Goal: Task Accomplishment & Management: Use online tool/utility

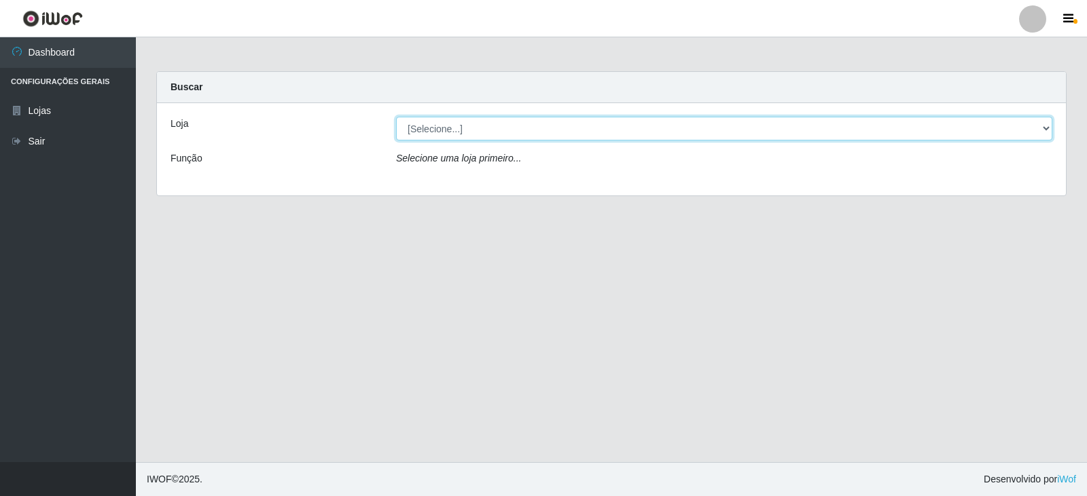
click at [468, 125] on select "[Selecione...] Queiroz Atacadão - Catolé do Rocha" at bounding box center [724, 129] width 656 height 24
select select "500"
click at [396, 117] on select "[Selecione...] Queiroz Atacadão - Catolé do Rocha" at bounding box center [724, 129] width 656 height 24
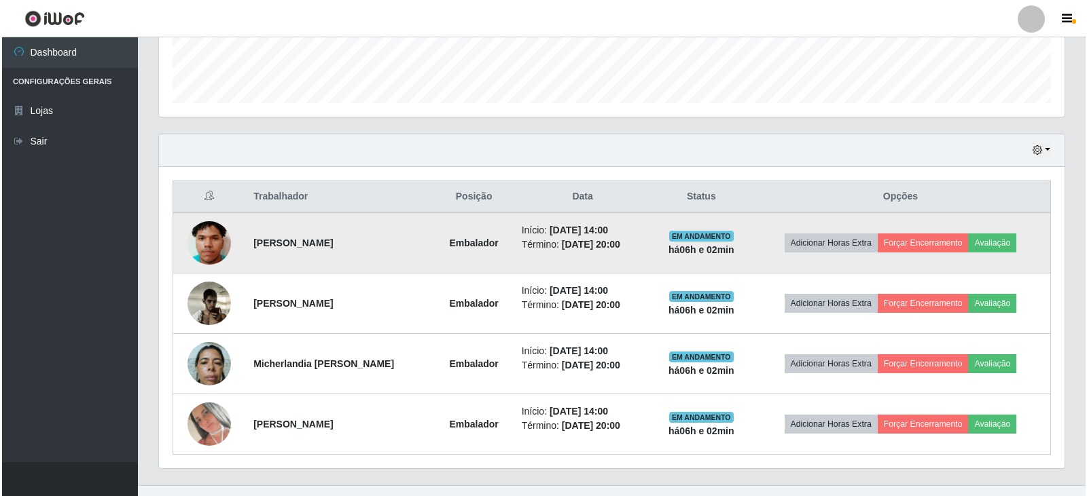
scroll to position [405, 0]
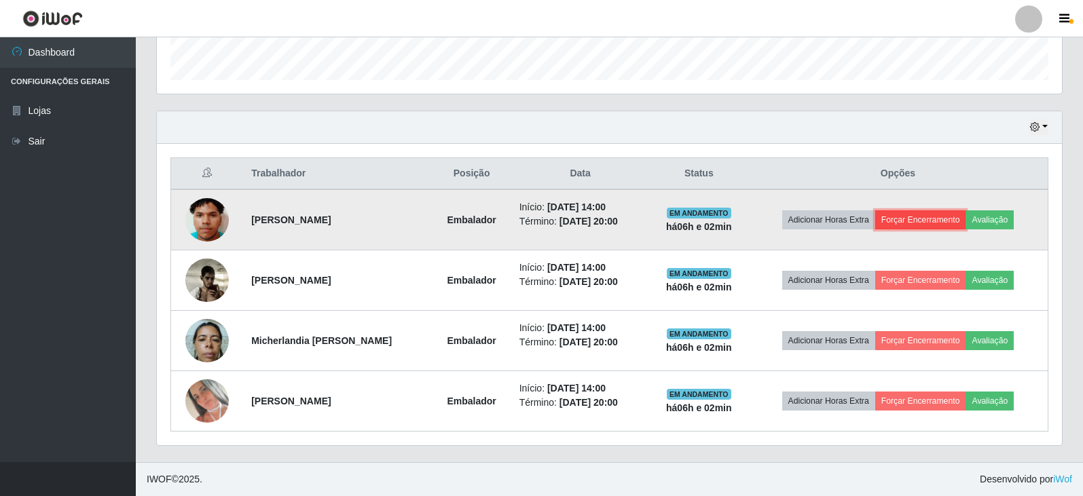
click at [923, 222] on button "Forçar Encerramento" at bounding box center [920, 220] width 91 height 19
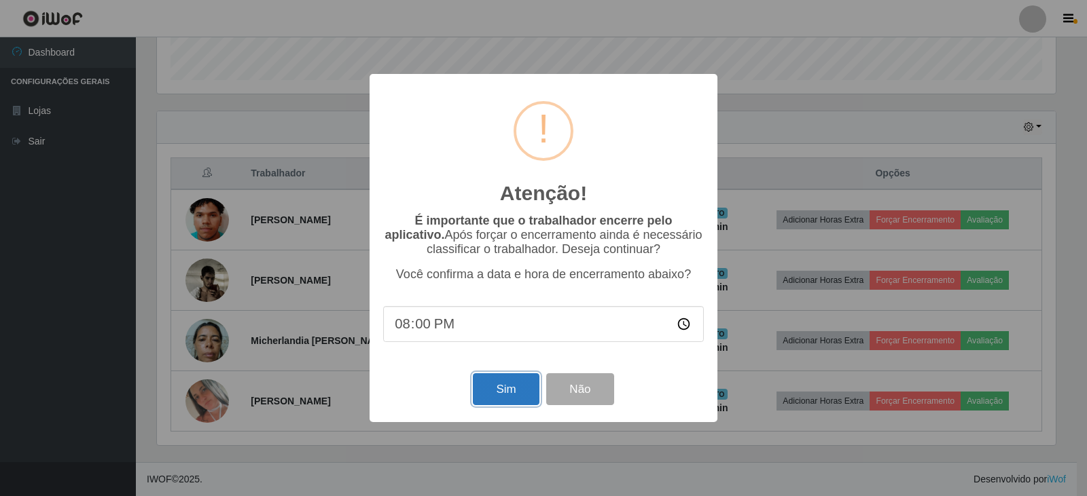
click at [526, 396] on button "Sim" at bounding box center [506, 390] width 66 height 32
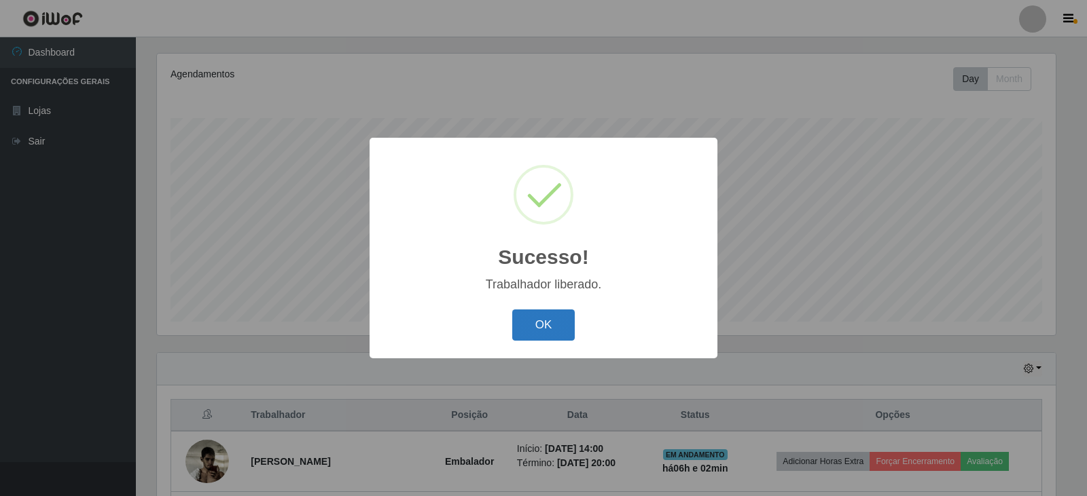
click at [542, 341] on button "OK" at bounding box center [543, 326] width 63 height 32
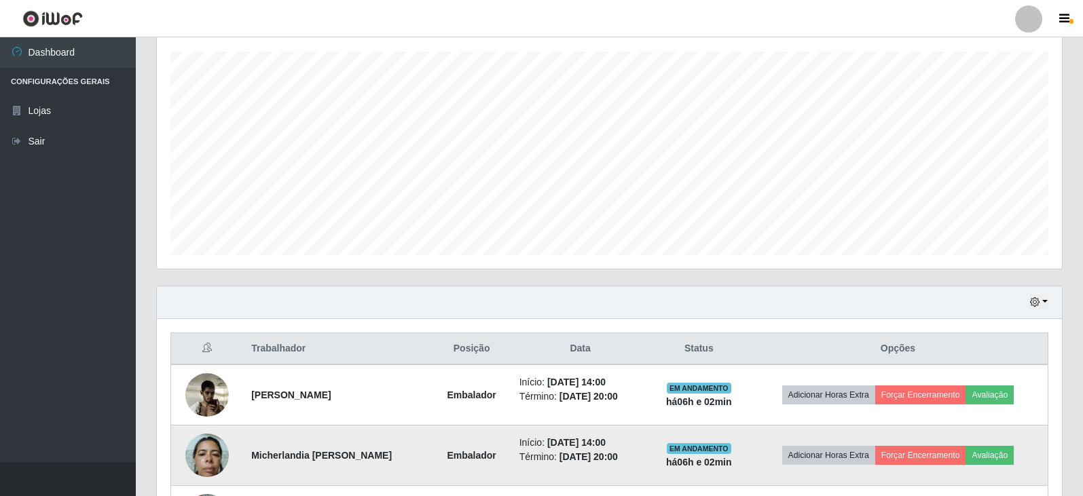
scroll to position [345, 0]
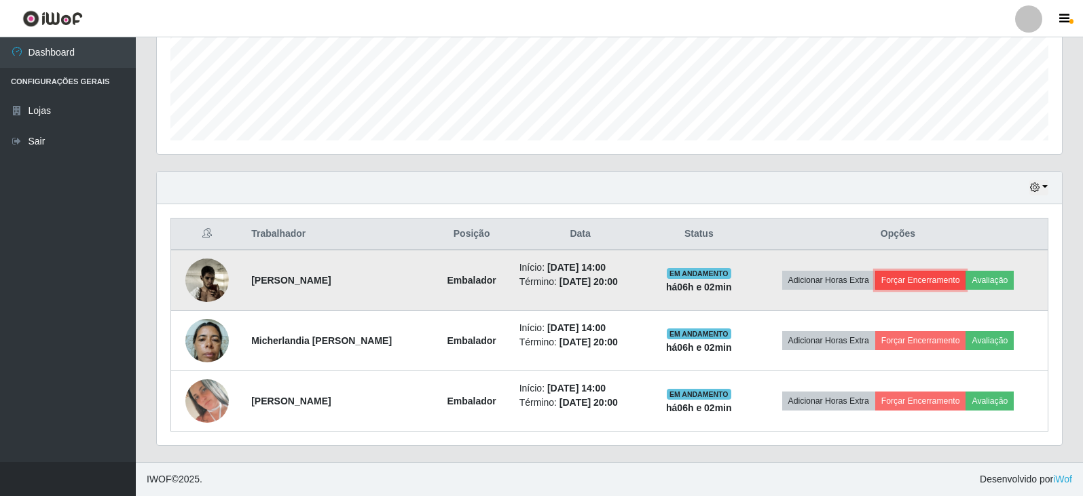
click at [933, 280] on button "Forçar Encerramento" at bounding box center [920, 280] width 91 height 19
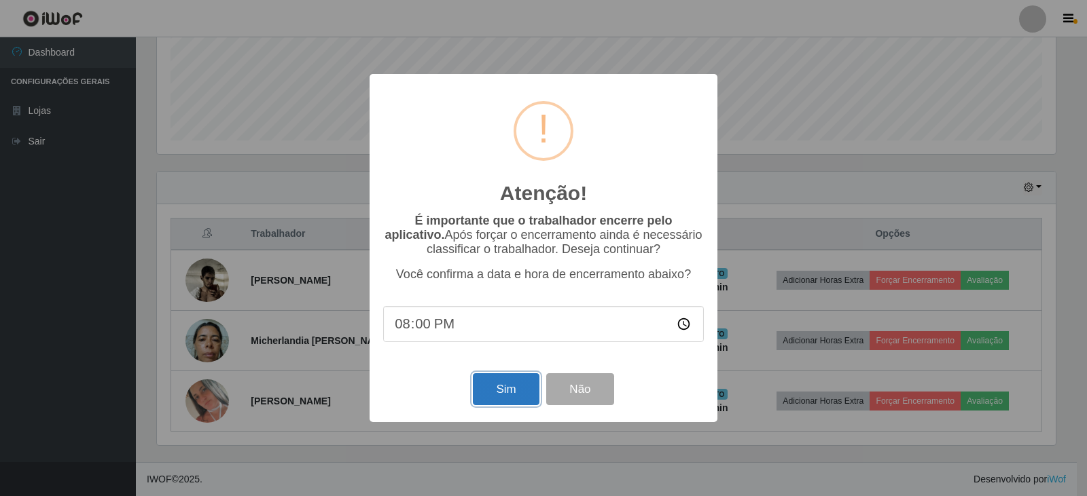
click at [497, 390] on button "Sim" at bounding box center [506, 390] width 66 height 32
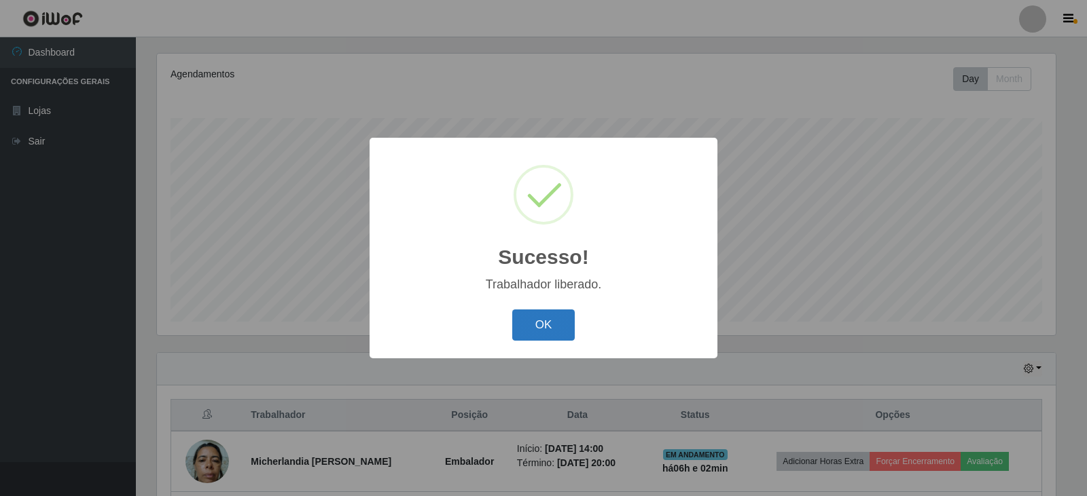
click at [536, 333] on button "OK" at bounding box center [543, 326] width 63 height 32
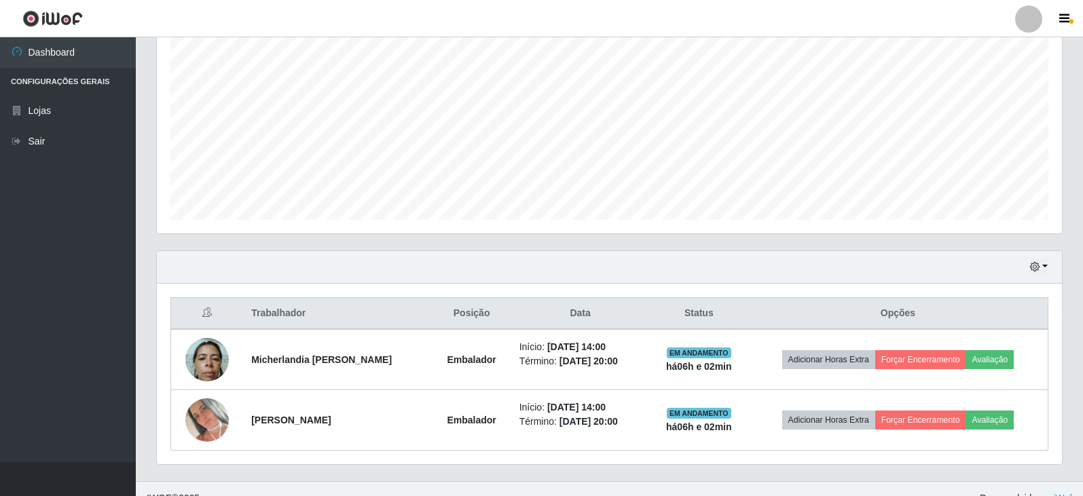
scroll to position [285, 0]
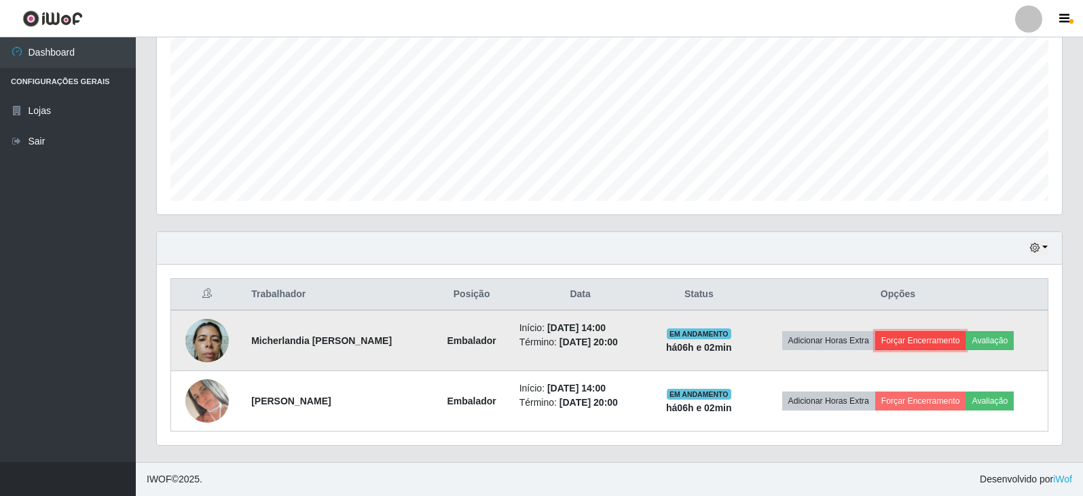
click at [939, 338] on button "Forçar Encerramento" at bounding box center [920, 340] width 91 height 19
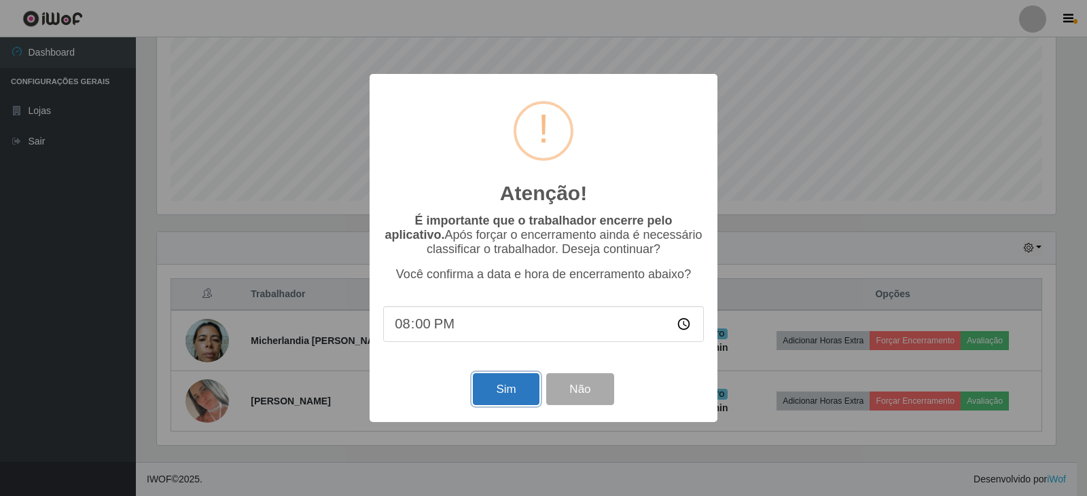
click at [492, 401] on button "Sim" at bounding box center [506, 390] width 66 height 32
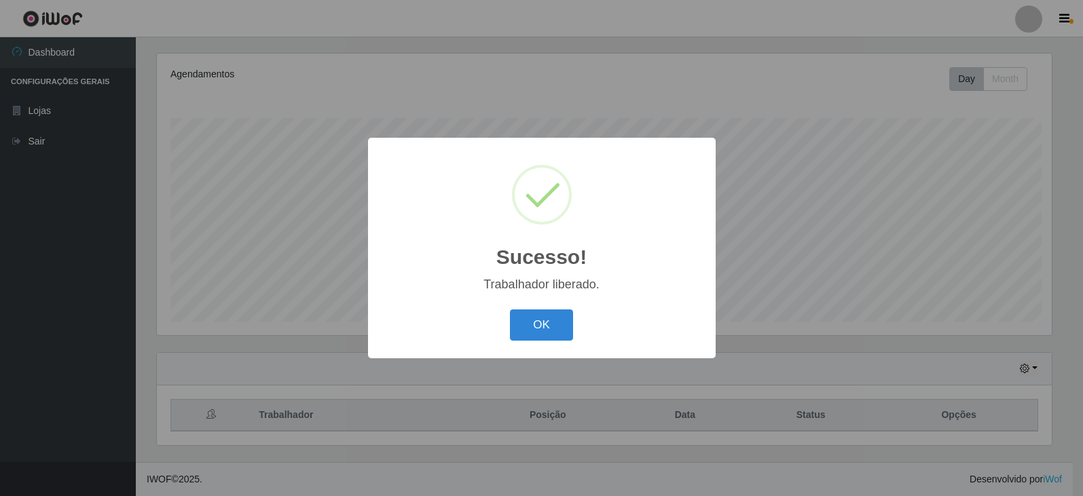
scroll to position [0, 0]
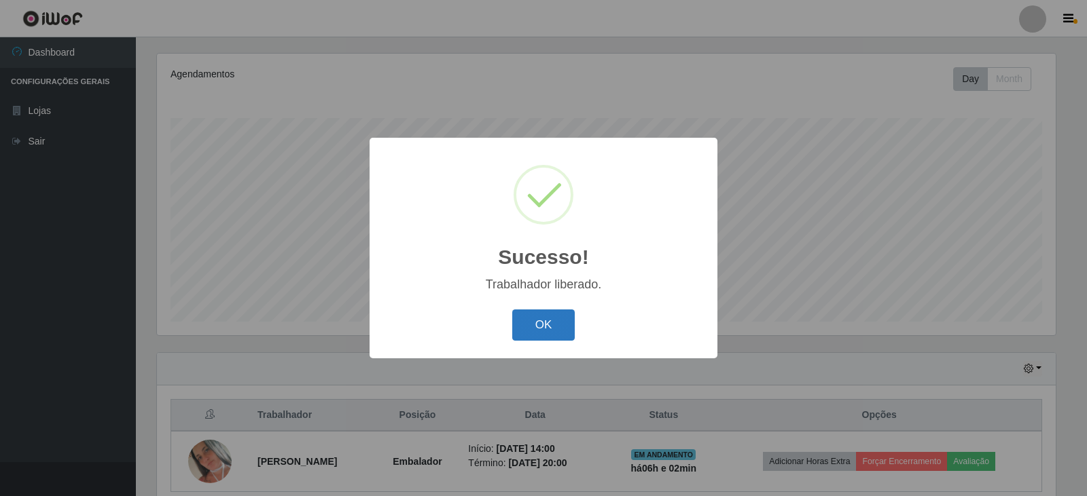
click at [567, 324] on button "OK" at bounding box center [543, 326] width 63 height 32
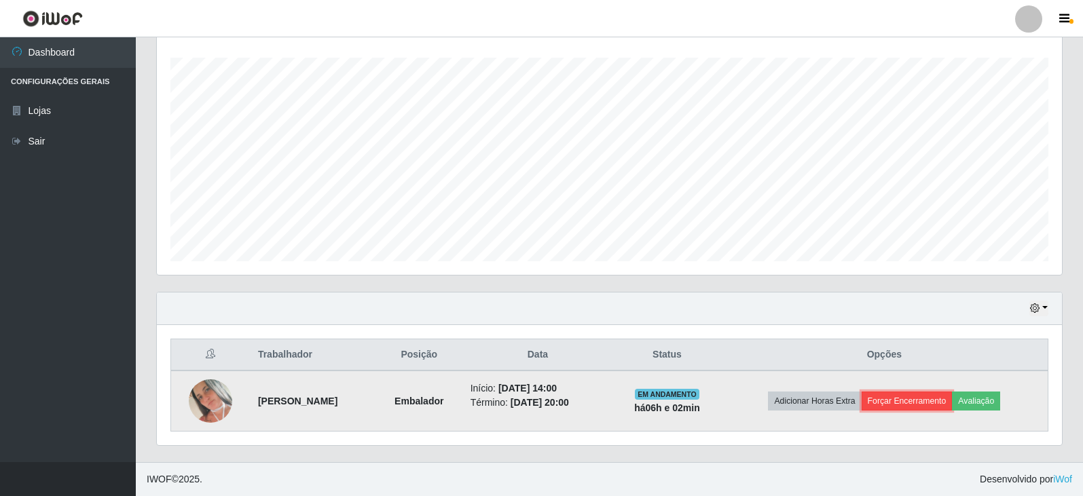
click at [938, 397] on button "Forçar Encerramento" at bounding box center [907, 401] width 91 height 19
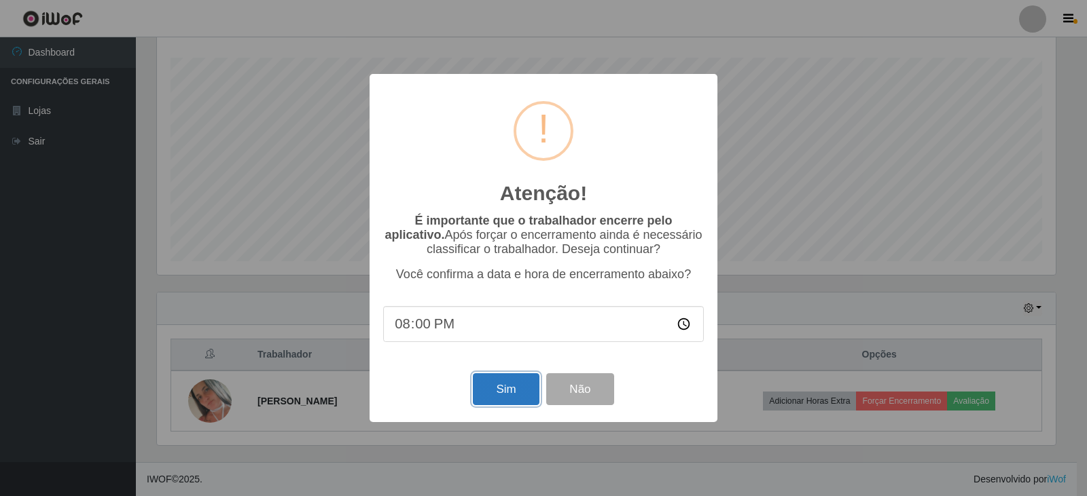
click at [513, 388] on button "Sim" at bounding box center [506, 390] width 66 height 32
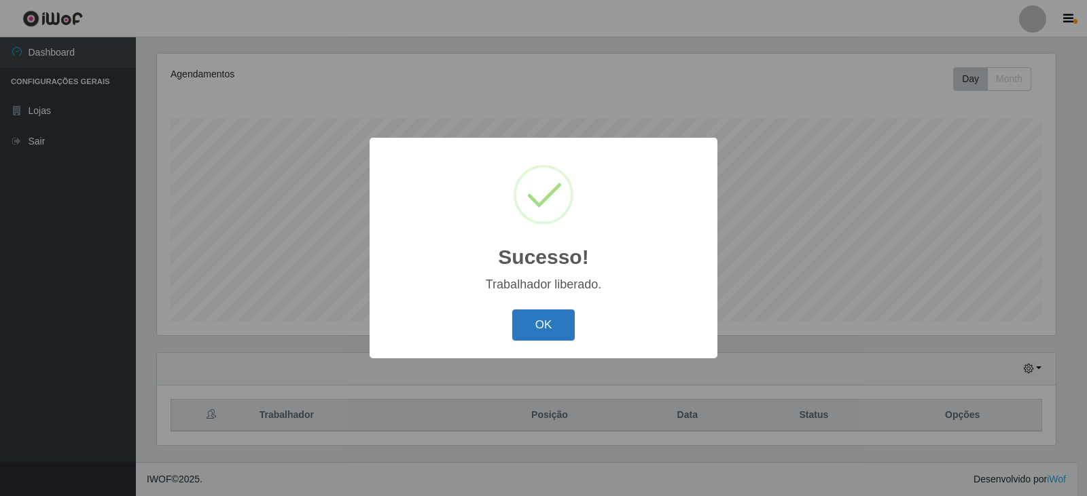
click at [534, 332] on button "OK" at bounding box center [543, 326] width 63 height 32
